Goal: Task Accomplishment & Management: Manage account settings

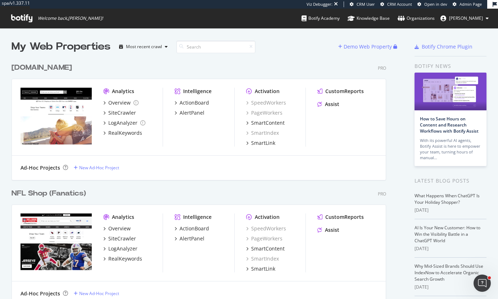
click at [53, 67] on div "[DOMAIN_NAME]" at bounding box center [42, 68] width 60 height 10
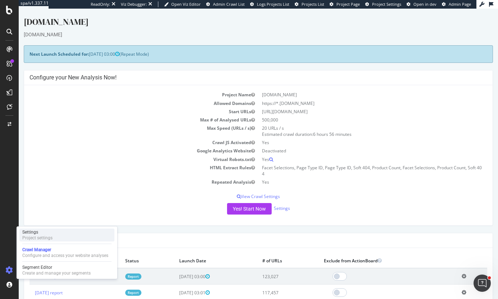
click at [38, 235] on div "Settings" at bounding box center [37, 233] width 30 height 6
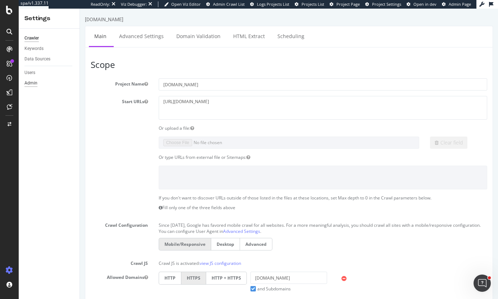
click at [33, 83] on div "Admin" at bounding box center [30, 84] width 13 height 8
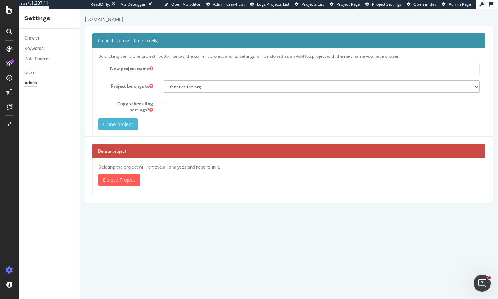
drag, startPoint x: 107, startPoint y: 166, endPoint x: 223, endPoint y: 163, distance: 117.0
click at [223, 163] on div "Deleting the project will remove all analyses and reports in it. × Fermer Delet…" at bounding box center [288, 177] width 393 height 37
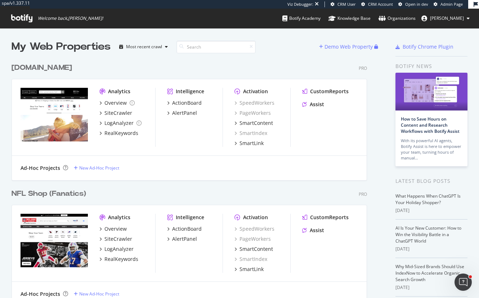
scroll to position [2062, 356]
